Goal: Information Seeking & Learning: Check status

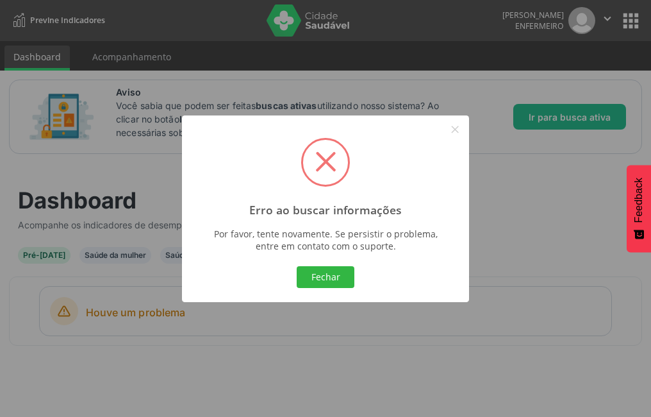
click at [345, 262] on div "Erro ao buscar informações × Por favor, tente novamente. Se persistir o problem…" at bounding box center [325, 208] width 287 height 187
click at [356, 264] on div "Fechar Cancel" at bounding box center [326, 276] width 265 height 27
click at [307, 292] on div "Erro ao buscar informações × Por favor, tente novamente. Se persistir o problem…" at bounding box center [325, 208] width 287 height 187
click at [327, 279] on button "Fechar" at bounding box center [326, 277] width 58 height 22
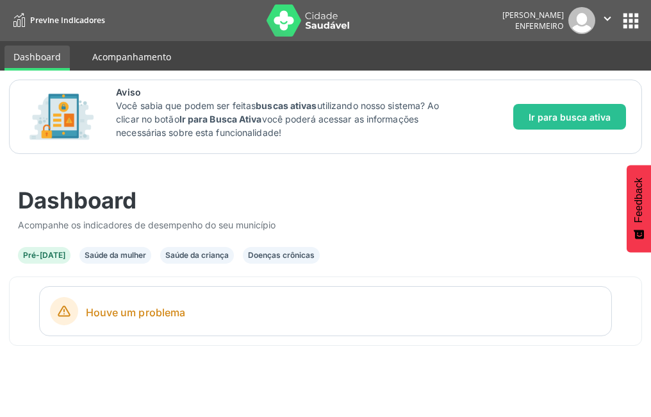
click at [171, 53] on link "Acompanhamento" at bounding box center [131, 57] width 97 height 22
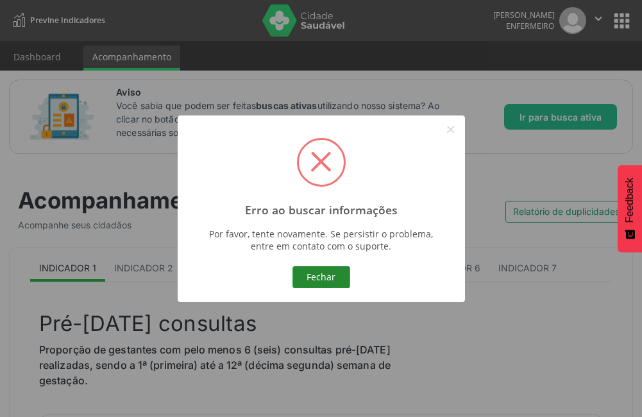
click at [318, 283] on button "Fechar" at bounding box center [321, 277] width 58 height 22
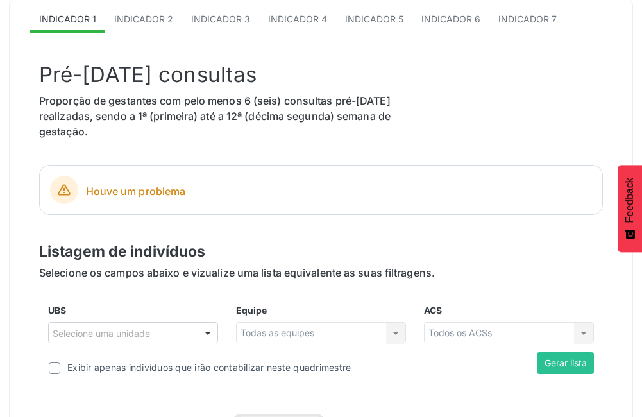
scroll to position [256, 0]
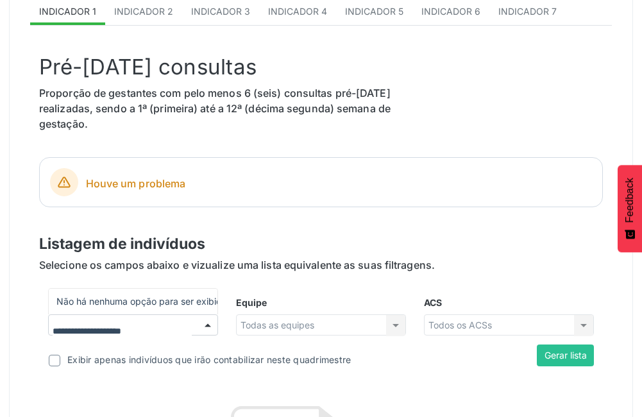
click at [118, 325] on input "UBS" at bounding box center [122, 332] width 139 height 26
click at [321, 166] on div "Houve um problema" at bounding box center [320, 182] width 563 height 50
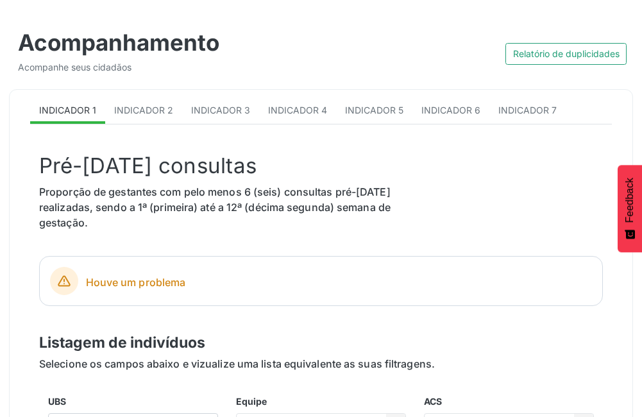
scroll to position [64, 0]
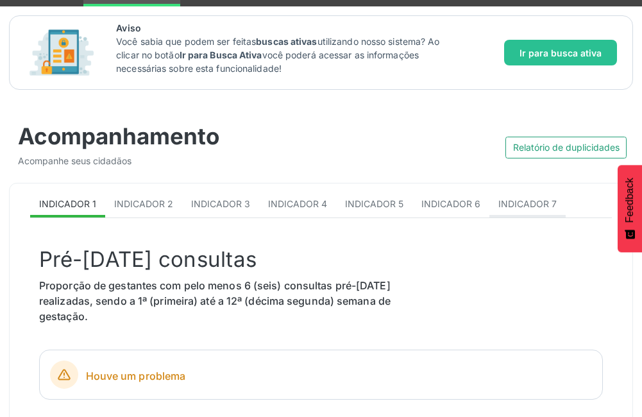
click at [527, 210] on link "Indicador 7" at bounding box center [527, 204] width 76 height 25
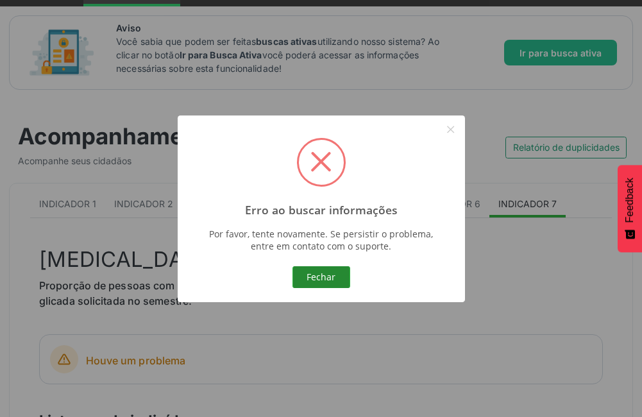
click at [319, 275] on button "Fechar" at bounding box center [321, 277] width 58 height 22
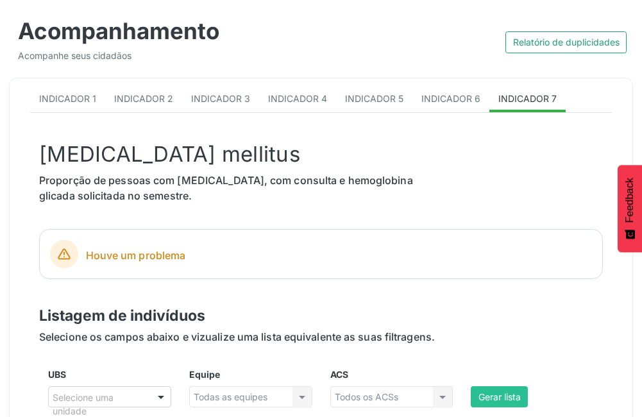
scroll to position [192, 0]
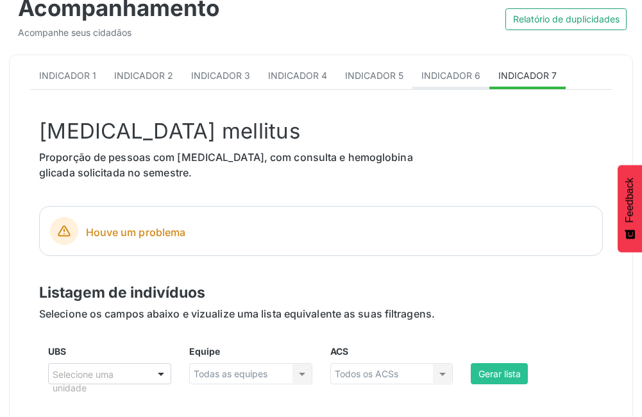
click at [460, 76] on span "Indicador 6" at bounding box center [450, 75] width 59 height 11
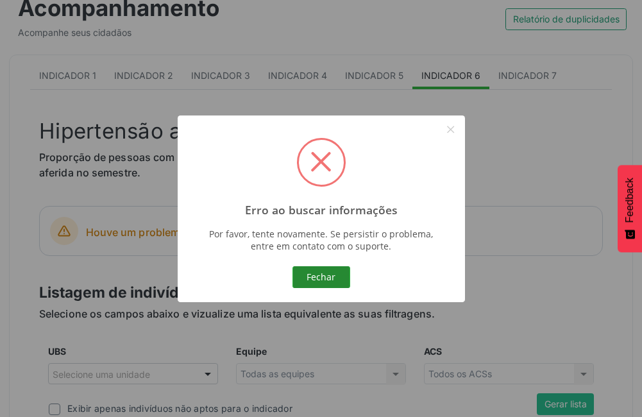
click at [342, 273] on button "Fechar" at bounding box center [321, 277] width 58 height 22
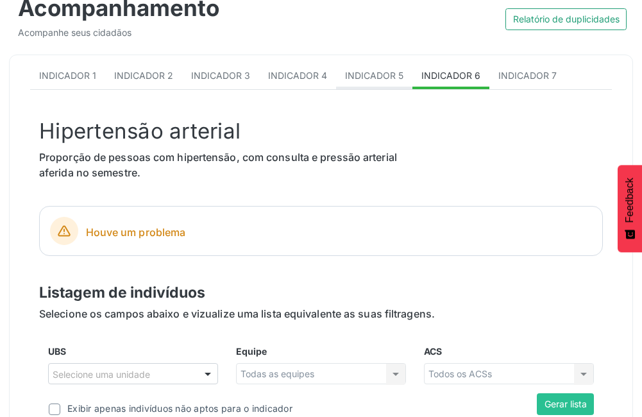
click at [349, 83] on link "Indicador 5" at bounding box center [374, 76] width 76 height 25
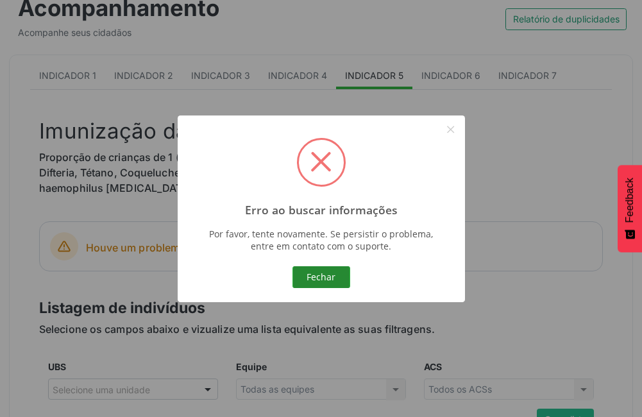
click at [320, 283] on button "Fechar" at bounding box center [321, 277] width 58 height 22
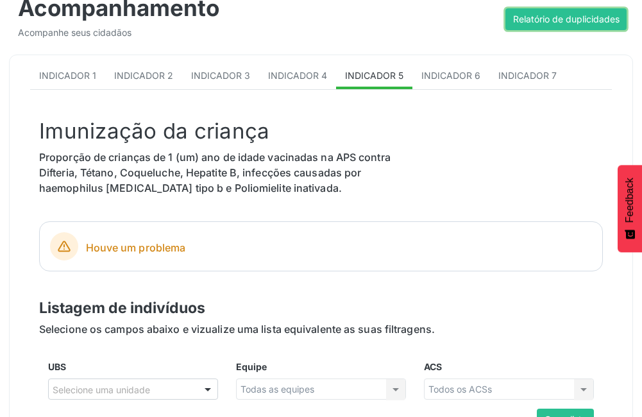
click at [553, 29] on button "Relatório de duplicidades" at bounding box center [565, 19] width 121 height 22
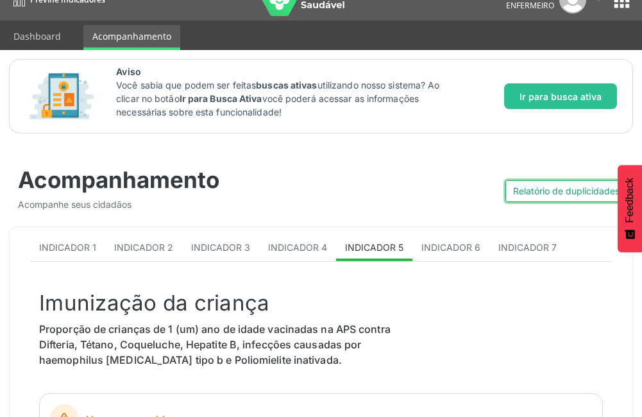
scroll to position [0, 0]
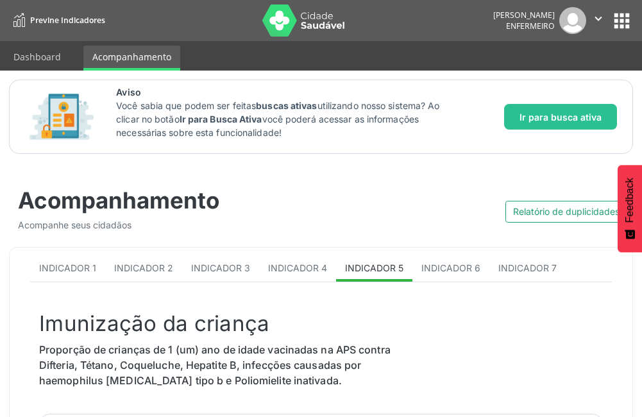
click at [620, 8] on div "[PERSON_NAME] Enfermeiro  Configurações Sair apps" at bounding box center [563, 20] width 140 height 27
click at [635, 12] on nav "Previne Indicadores [PERSON_NAME] Enfermeiro  Configurações Sair apps" at bounding box center [321, 20] width 642 height 41
click at [630, 16] on button "apps" at bounding box center [621, 21] width 22 height 22
click at [33, 49] on link "Dashboard" at bounding box center [36, 57] width 65 height 22
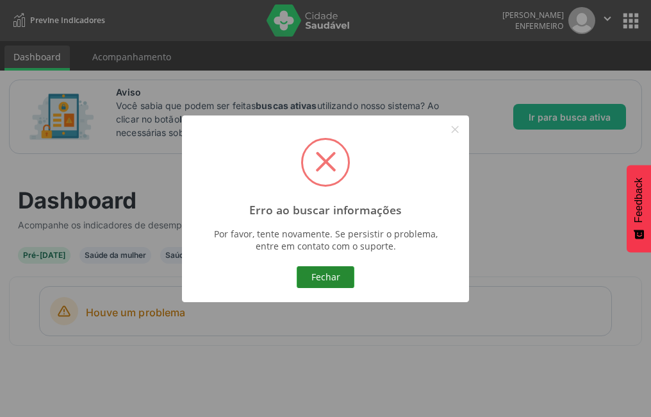
click at [304, 269] on button "Fechar" at bounding box center [326, 277] width 58 height 22
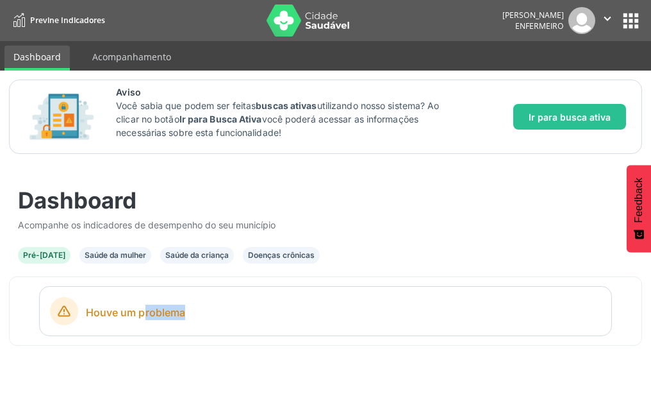
drag, startPoint x: 117, startPoint y: 310, endPoint x: 156, endPoint y: 318, distance: 40.6
click at [156, 318] on span "Houve um problema" at bounding box center [343, 311] width 515 height 15
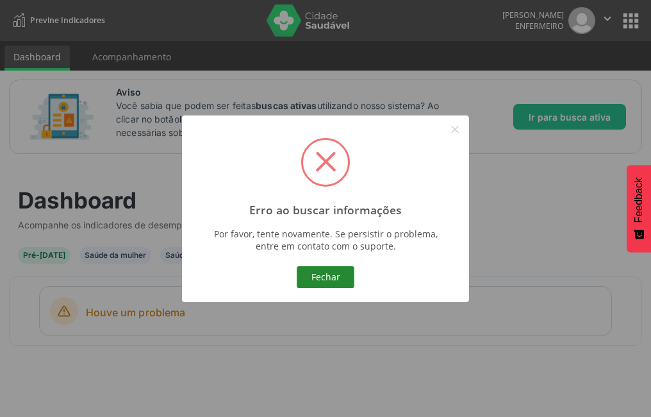
click at [331, 280] on button "Fechar" at bounding box center [326, 277] width 58 height 22
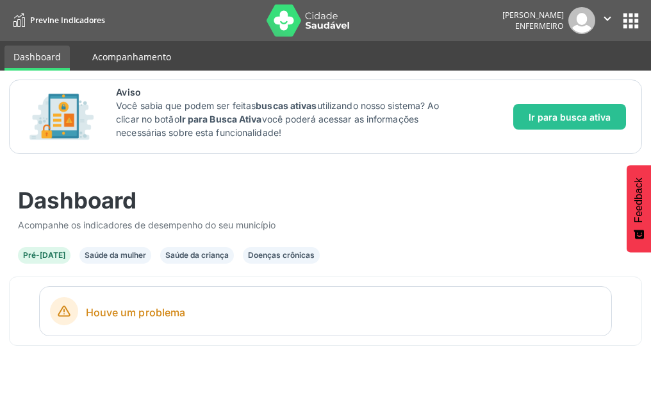
click at [88, 47] on link "Acompanhamento" at bounding box center [131, 57] width 97 height 22
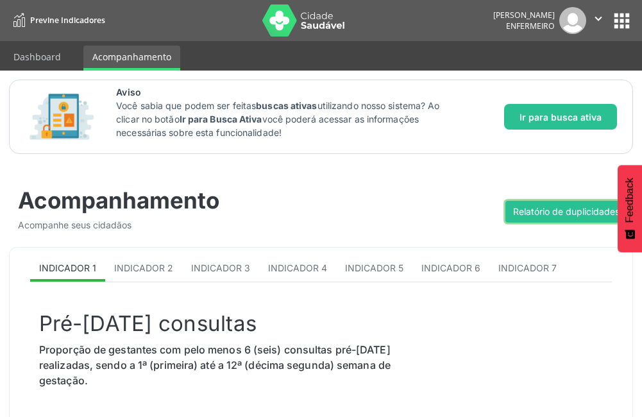
click at [540, 208] on span "Relatório de duplicidades" at bounding box center [566, 210] width 106 height 13
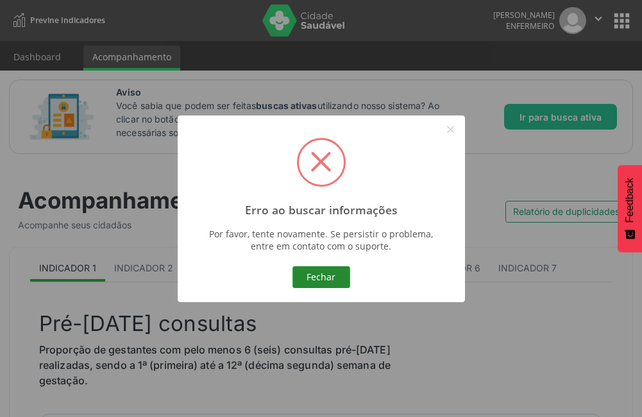
click at [307, 277] on button "Fechar" at bounding box center [321, 277] width 58 height 22
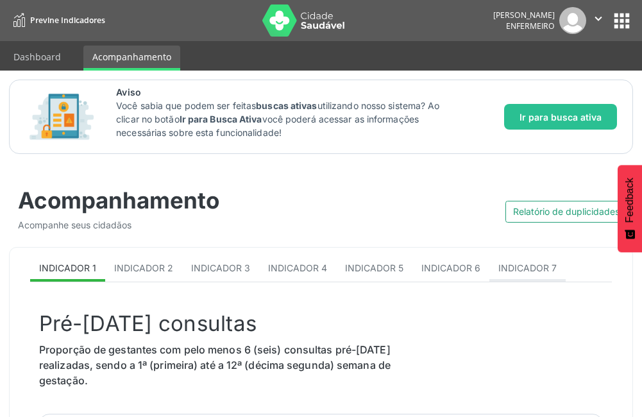
click at [489, 256] on link "Indicador 7" at bounding box center [527, 268] width 76 height 25
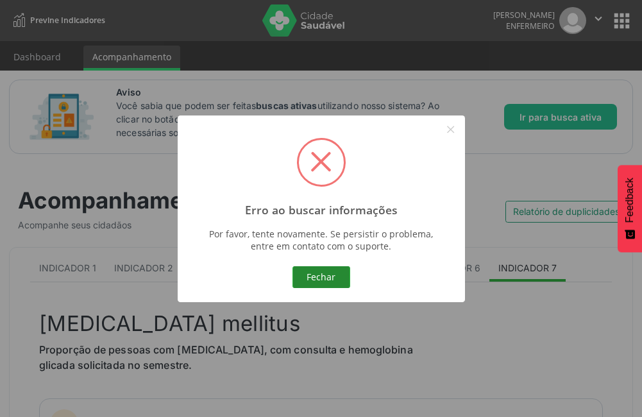
click at [322, 269] on button "Fechar" at bounding box center [321, 277] width 58 height 22
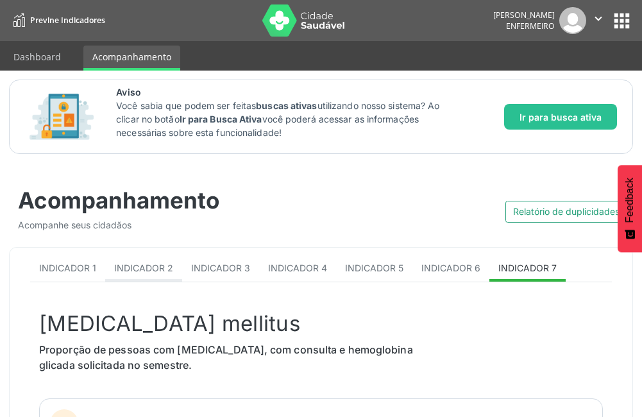
click at [126, 269] on span "Indicador 2" at bounding box center [143, 267] width 59 height 11
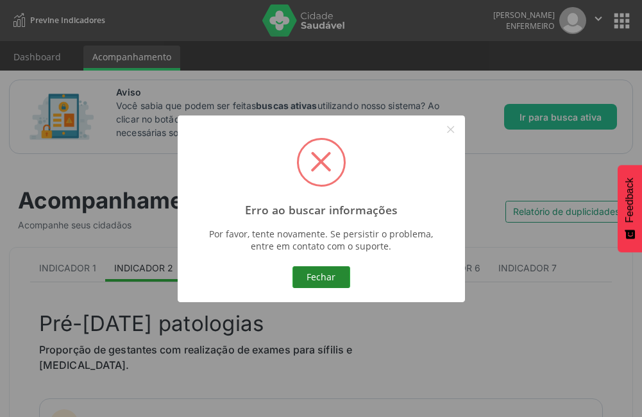
click at [321, 276] on button "Fechar" at bounding box center [321, 277] width 58 height 22
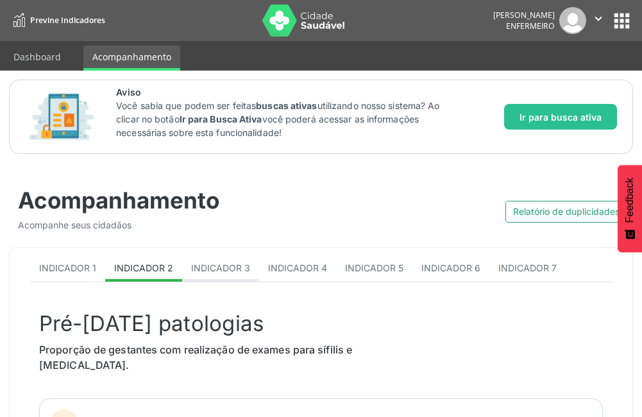
click at [228, 263] on span "Indicador 3" at bounding box center [220, 267] width 59 height 11
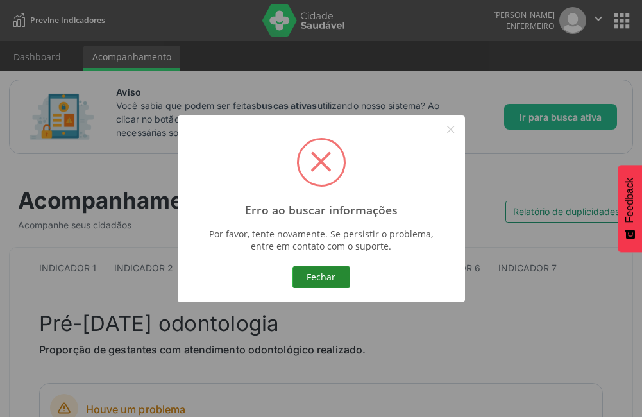
click at [320, 276] on button "Fechar" at bounding box center [321, 277] width 58 height 22
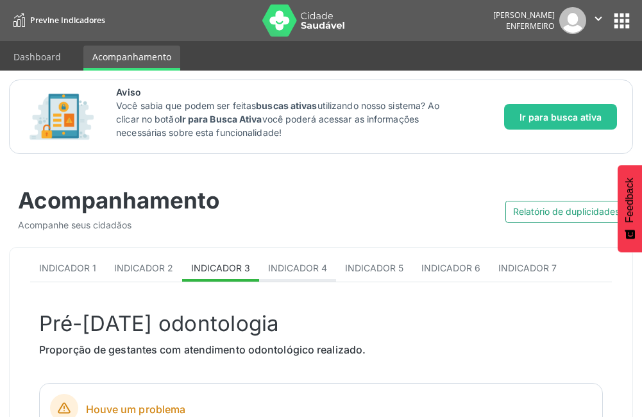
click at [306, 265] on span "Indicador 4" at bounding box center [297, 267] width 59 height 11
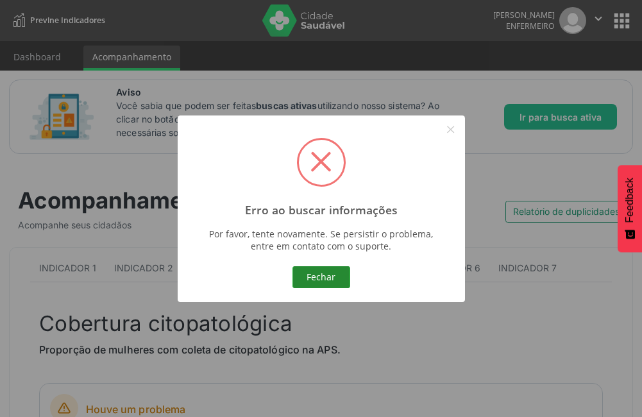
click at [312, 284] on button "Fechar" at bounding box center [321, 277] width 58 height 22
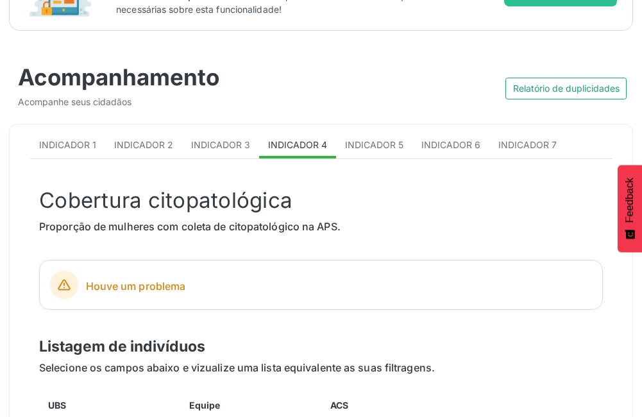
scroll to position [128, 0]
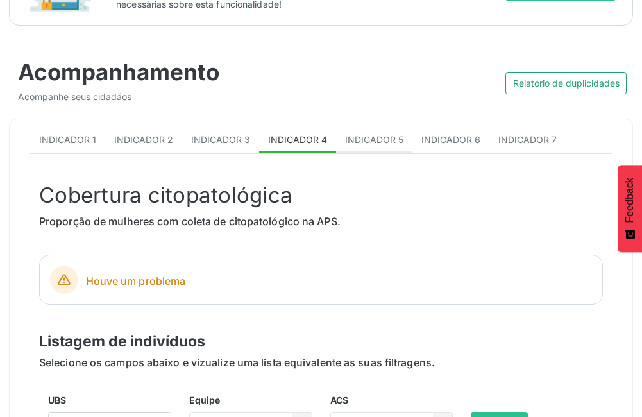
click at [362, 148] on link "Indicador 5" at bounding box center [374, 140] width 76 height 25
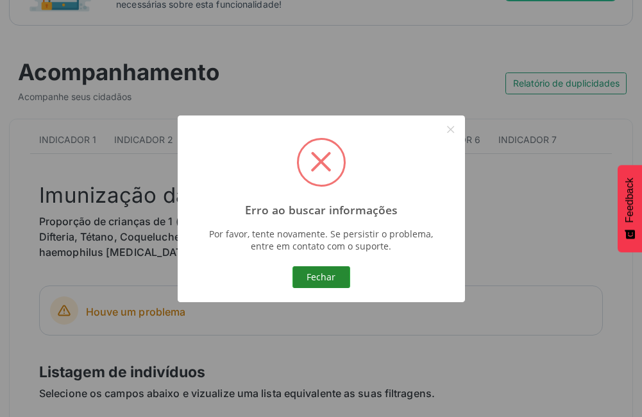
click at [324, 278] on button "Fechar" at bounding box center [321, 277] width 58 height 22
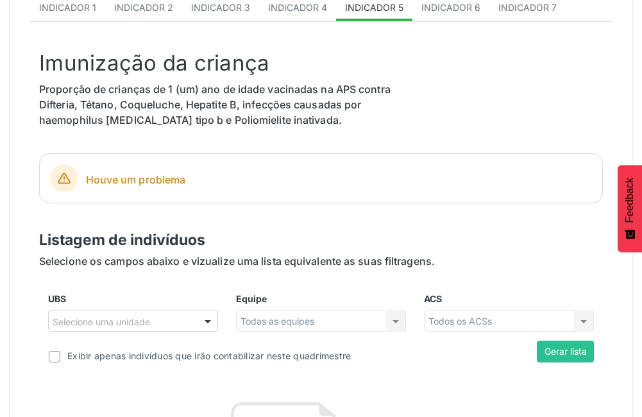
scroll to position [0, 0]
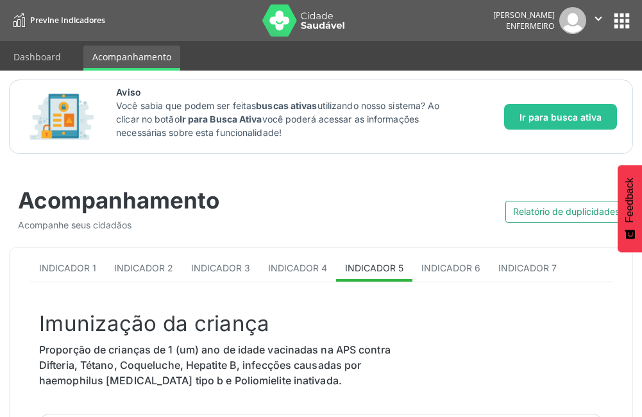
click at [262, 17] on img at bounding box center [303, 20] width 83 height 32
